Goal: Information Seeking & Learning: Learn about a topic

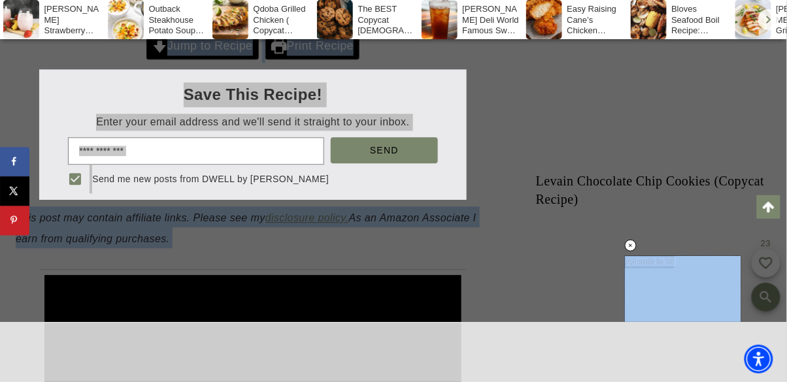
scroll to position [651, 0]
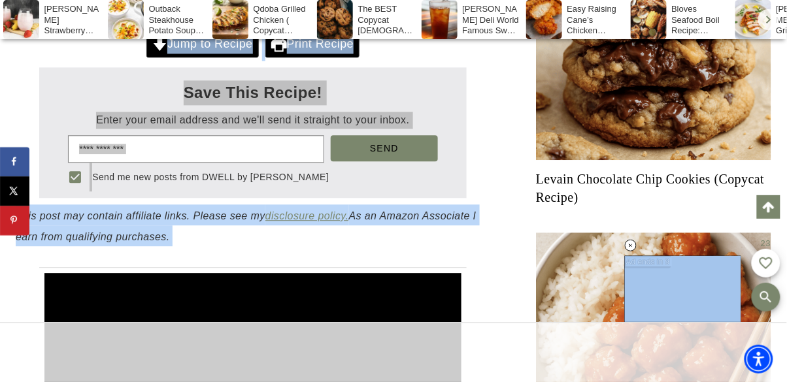
click at [0, 0] on slot "Send me new posts from DWELL by [PERSON_NAME]" at bounding box center [0, 0] width 0 height 0
click at [90, 173] on button "Send me new posts from DWELL by [PERSON_NAME]" at bounding box center [75, 177] width 29 height 29
click at [209, 152] on input "email" at bounding box center [196, 148] width 256 height 27
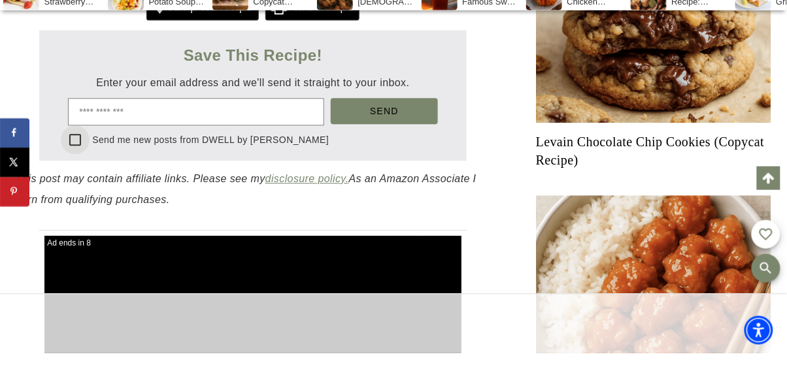
scroll to position [682, 0]
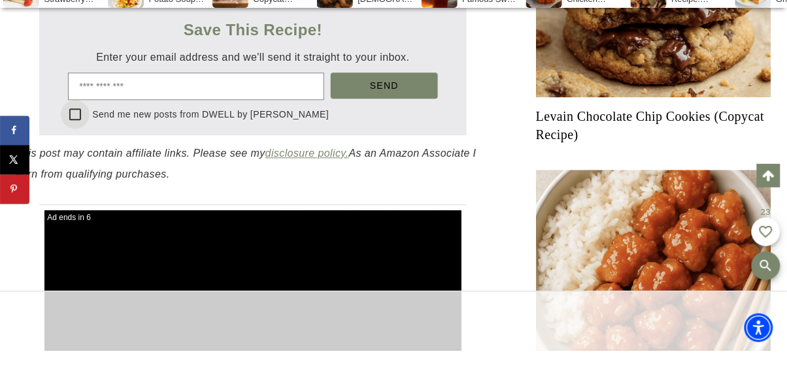
type input "**********"
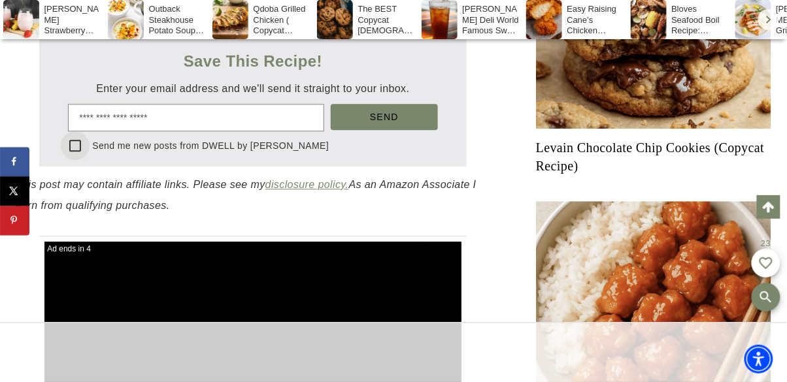
click at [397, 120] on span "Send" at bounding box center [384, 117] width 29 height 10
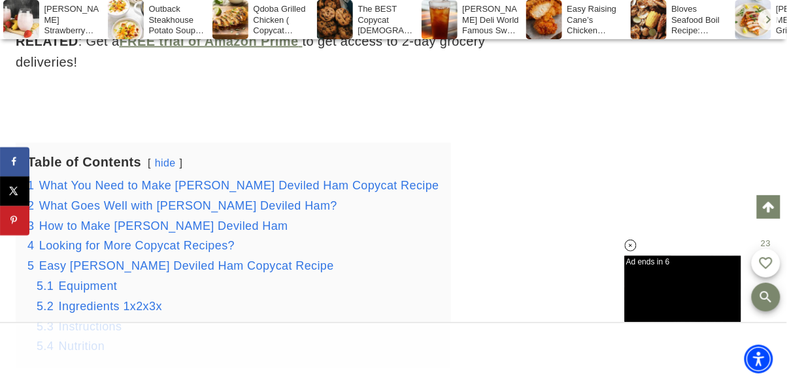
scroll to position [0, 0]
click at [159, 180] on span "What You Need to Make [PERSON_NAME] Deviled Ham Copycat Recipe" at bounding box center [239, 186] width 400 height 13
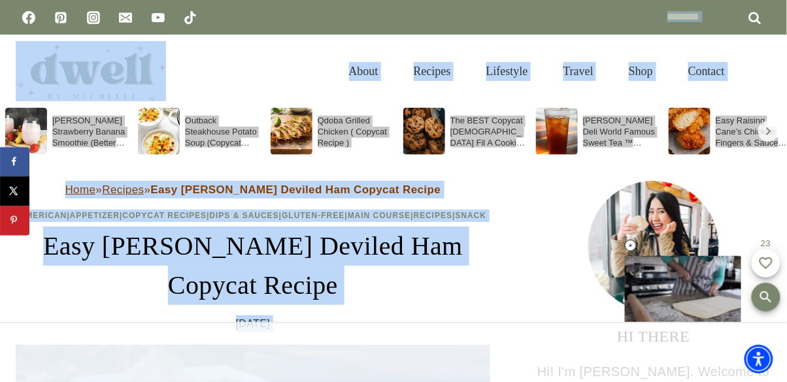
scroll to position [3, 0]
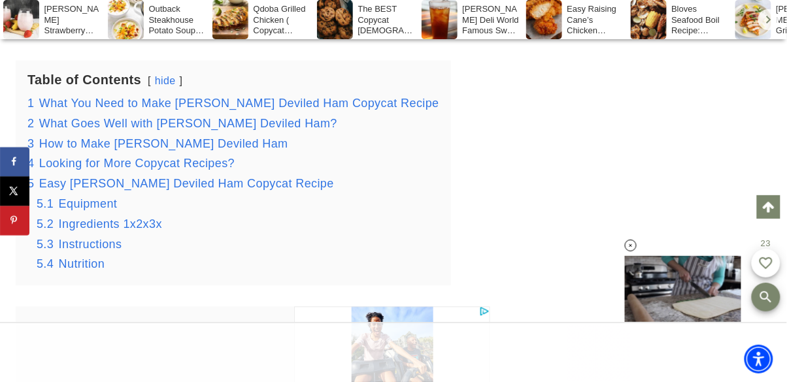
scroll to position [0, 0]
click at [347, 97] on span "What You Need to Make [PERSON_NAME] Deviled Ham Copycat Recipe" at bounding box center [239, 103] width 400 height 13
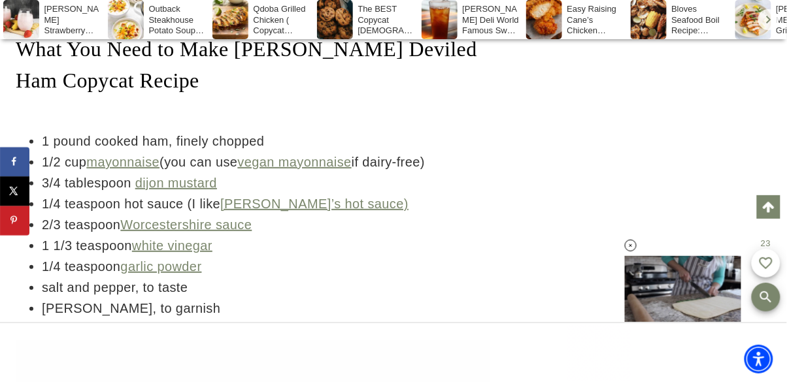
click at [146, 298] on li "[PERSON_NAME], to garnish" at bounding box center [266, 308] width 449 height 21
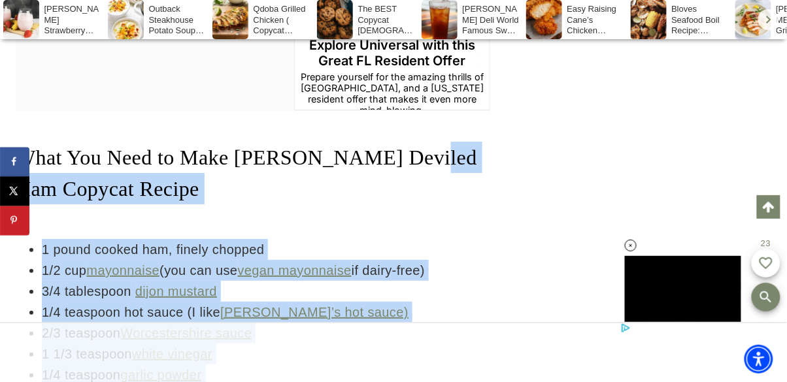
scroll to position [2129, 0]
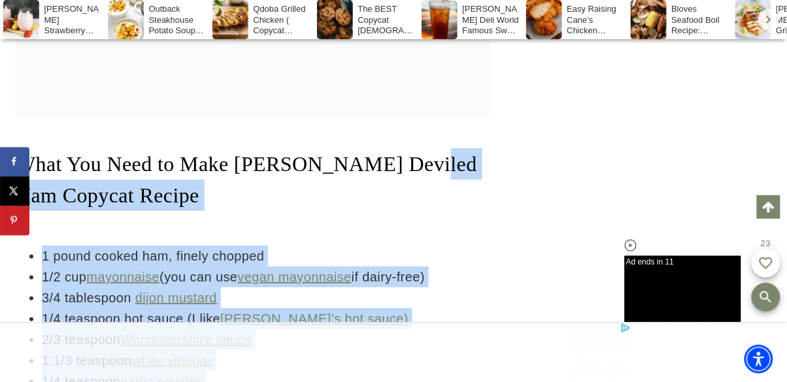
copy div "Ham Copycat Recipe 1 pound cooked ham, finely chopped 1/2 cup mayonnaise (you c…"
